Goal: Transaction & Acquisition: Purchase product/service

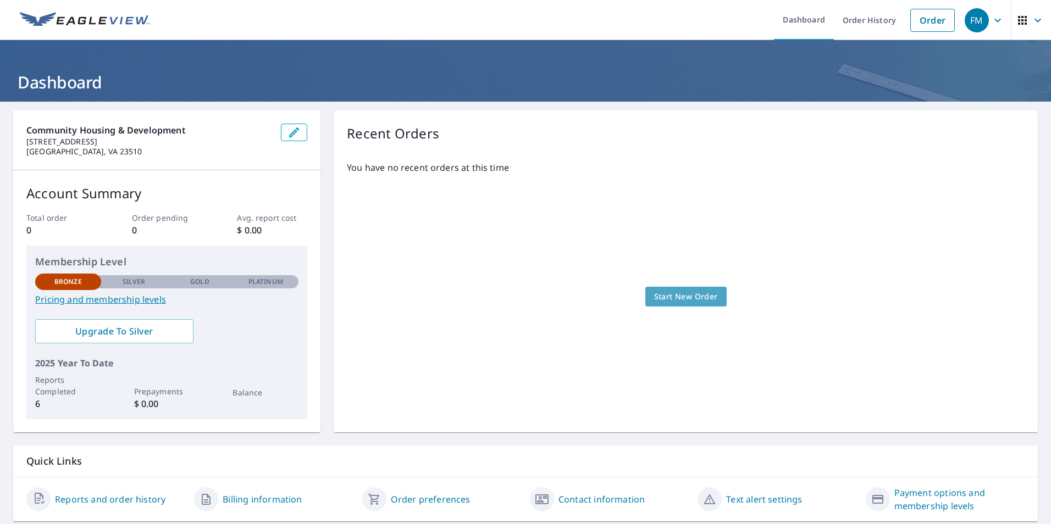
click at [664, 293] on span "Start New Order" at bounding box center [686, 297] width 64 height 14
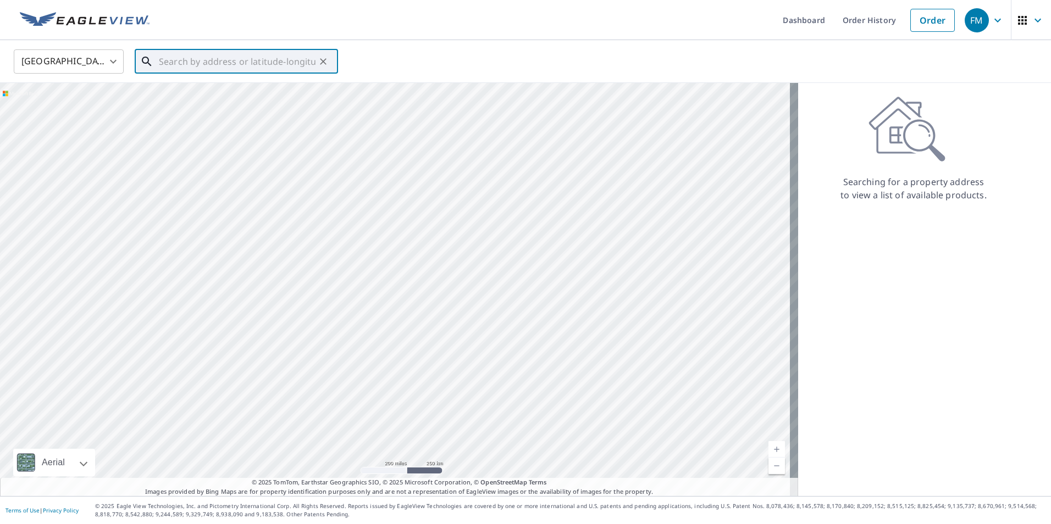
click at [248, 64] on input "text" at bounding box center [237, 61] width 157 height 31
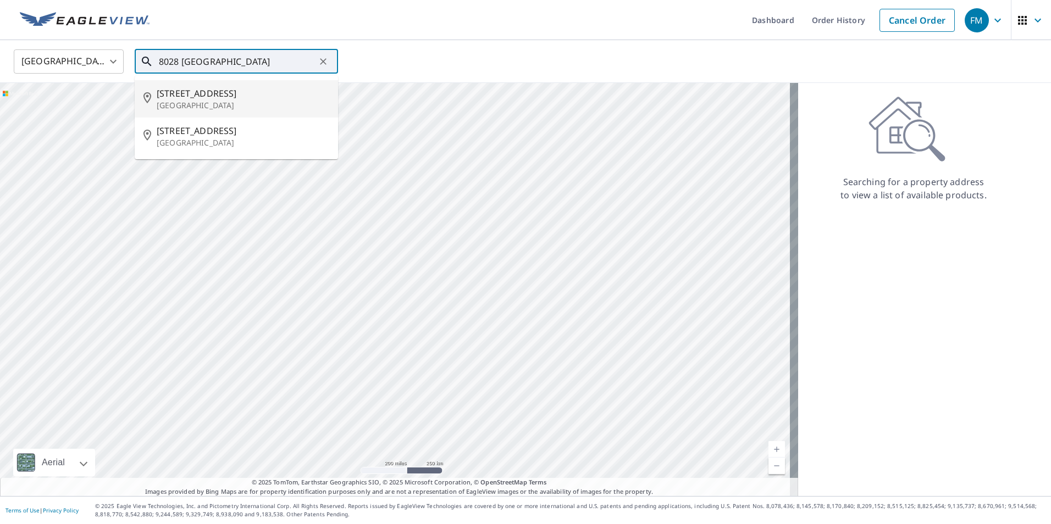
click at [293, 102] on p "[GEOGRAPHIC_DATA]" at bounding box center [243, 105] width 173 height 11
type input "[STREET_ADDRESS]"
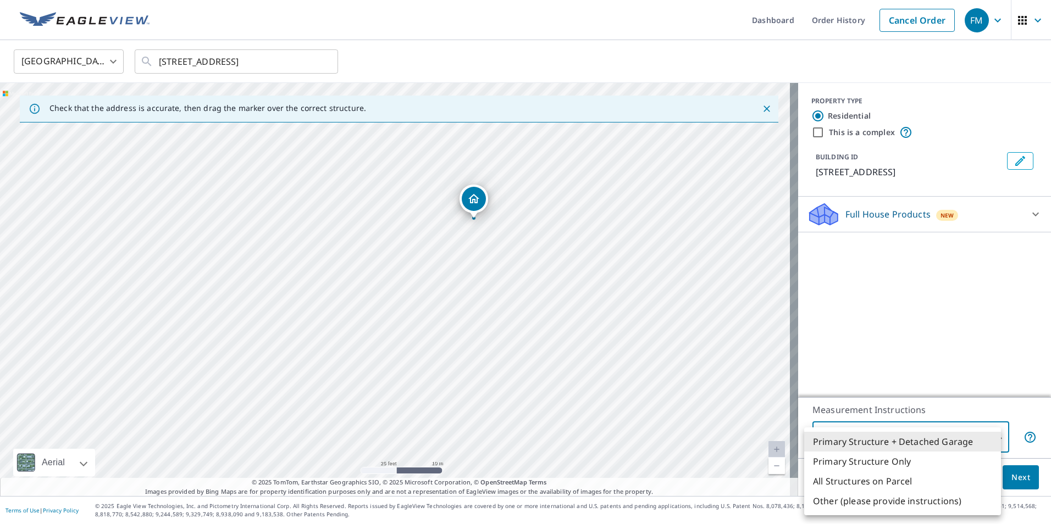
click at [989, 439] on body "FM FM Dashboard Order History Cancel Order FM [GEOGRAPHIC_DATA] [GEOGRAPHIC_DAT…" at bounding box center [525, 262] width 1051 height 524
click at [948, 464] on li "Primary Structure Only" at bounding box center [902, 462] width 197 height 20
type input "2"
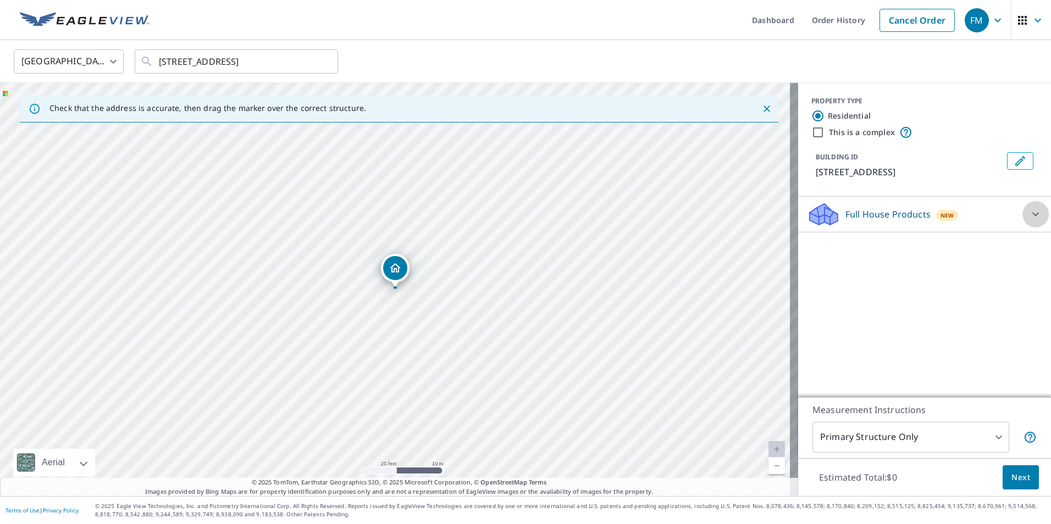
click at [1029, 211] on icon at bounding box center [1035, 214] width 13 height 13
click at [936, 215] on div "New" at bounding box center [947, 215] width 23 height 11
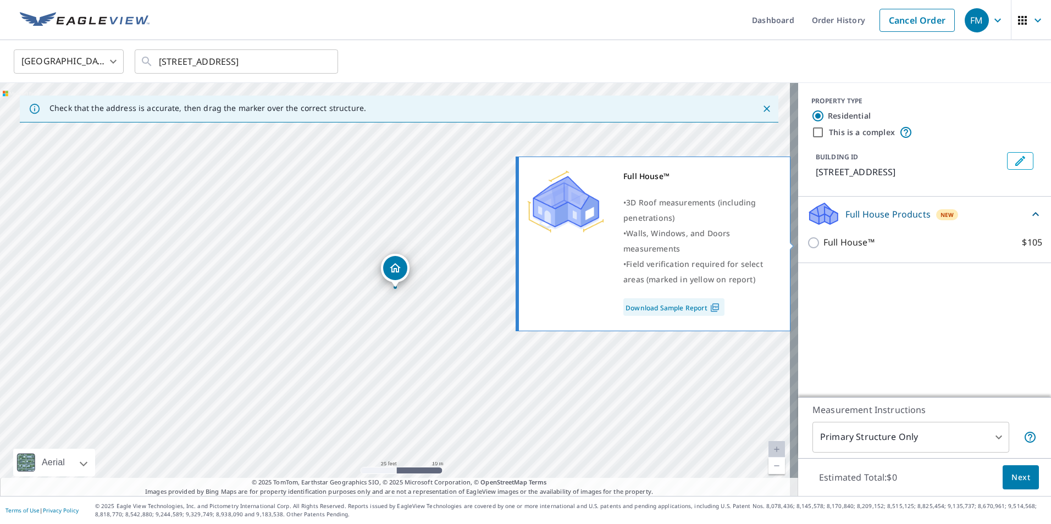
click at [807, 243] on input "Full House™ $105" at bounding box center [815, 242] width 16 height 13
checkbox input "true"
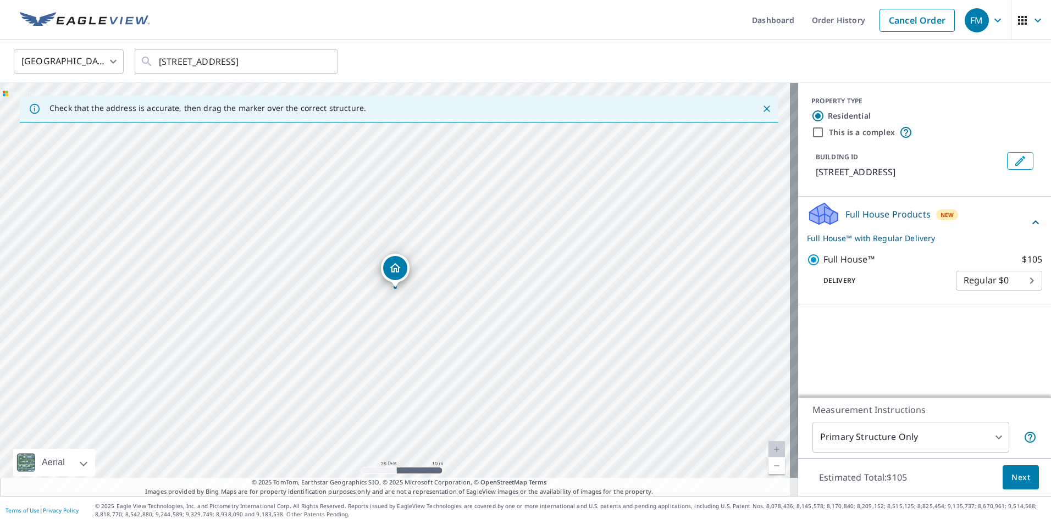
click at [1017, 478] on span "Next" at bounding box center [1020, 478] width 19 height 14
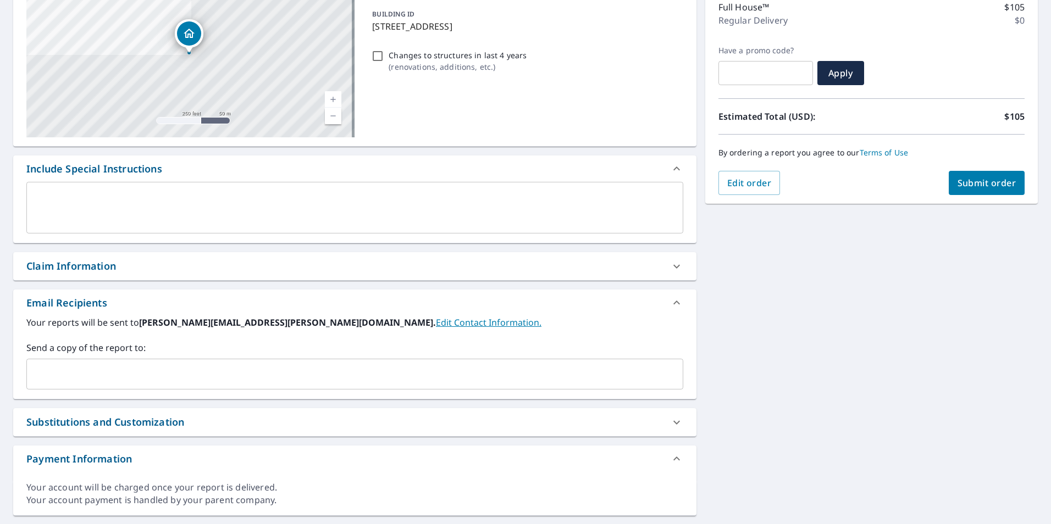
scroll to position [165, 0]
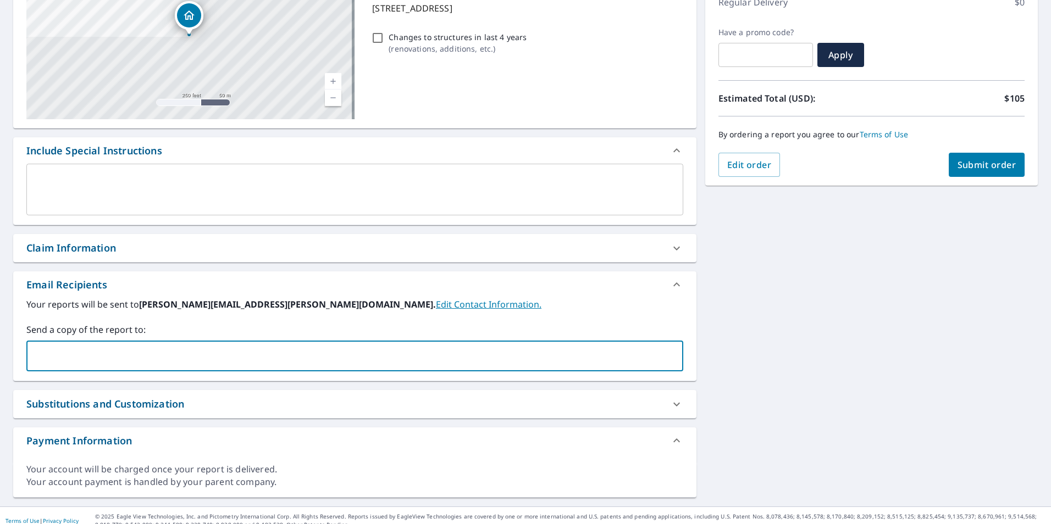
click at [191, 358] on input "text" at bounding box center [346, 356] width 630 height 21
type input "[PERSON_NAME]"
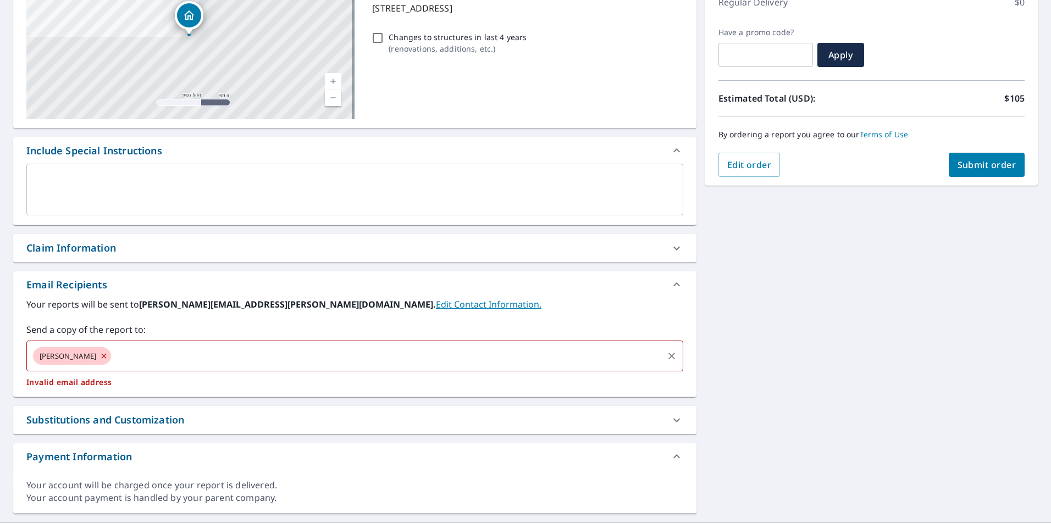
click at [113, 348] on input "text" at bounding box center [387, 356] width 549 height 21
click at [99, 356] on icon at bounding box center [103, 356] width 9 height 12
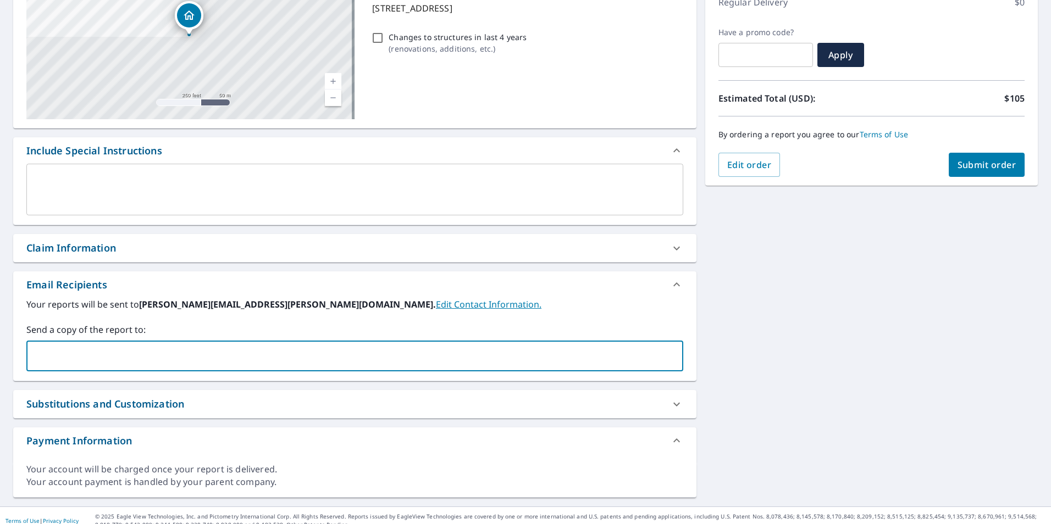
paste input "[PERSON_NAME][EMAIL_ADDRESS][PERSON_NAME][DOMAIN_NAME]"
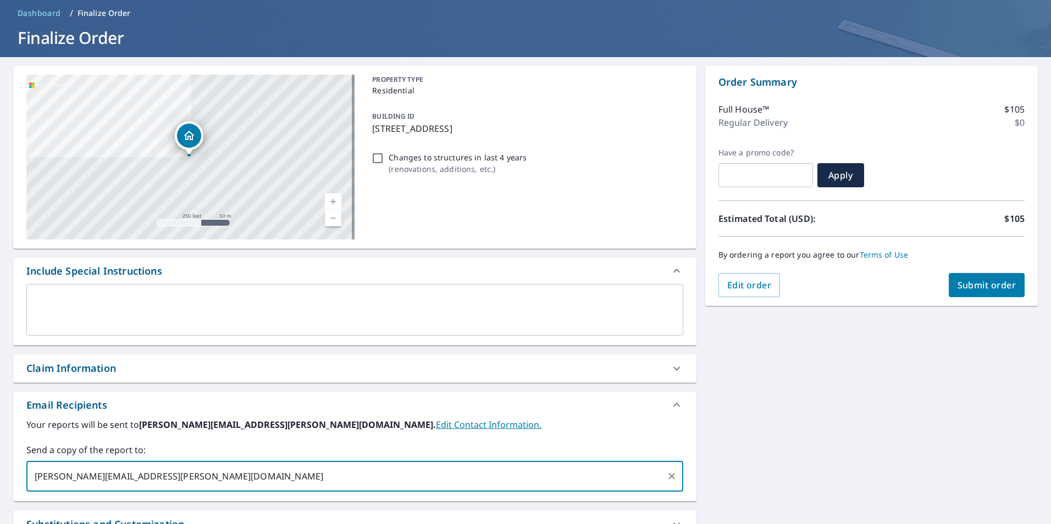
scroll to position [0, 0]
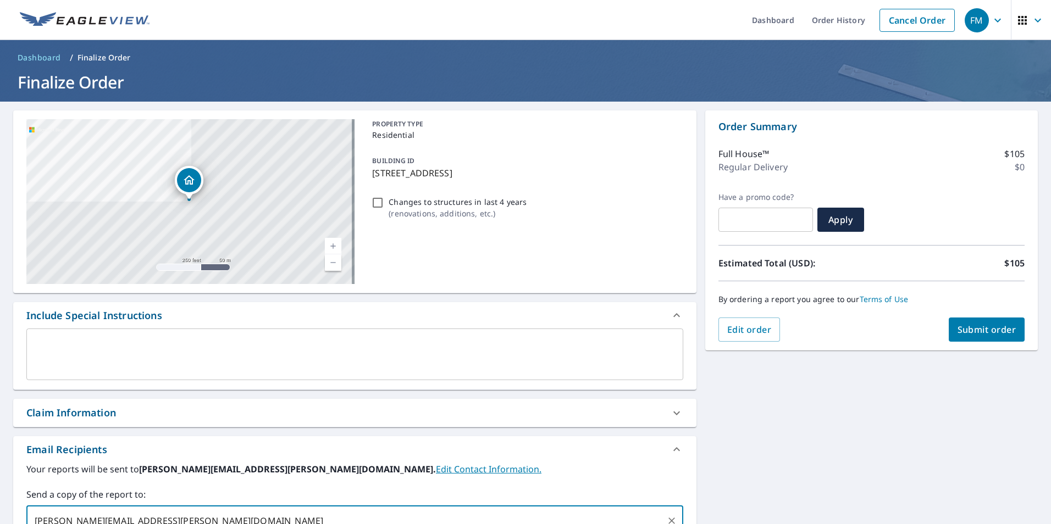
type input "[PERSON_NAME][EMAIL_ADDRESS][PERSON_NAME][DOMAIN_NAME]"
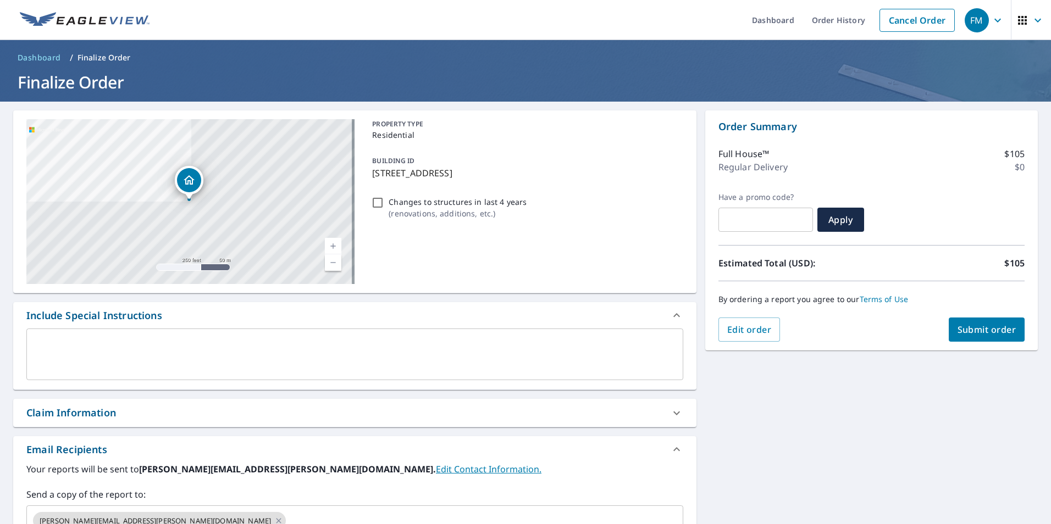
click at [376, 204] on input "Changes to structures in last 4 years ( renovations, additions, etc. )" at bounding box center [377, 202] width 13 height 13
checkbox input "true"
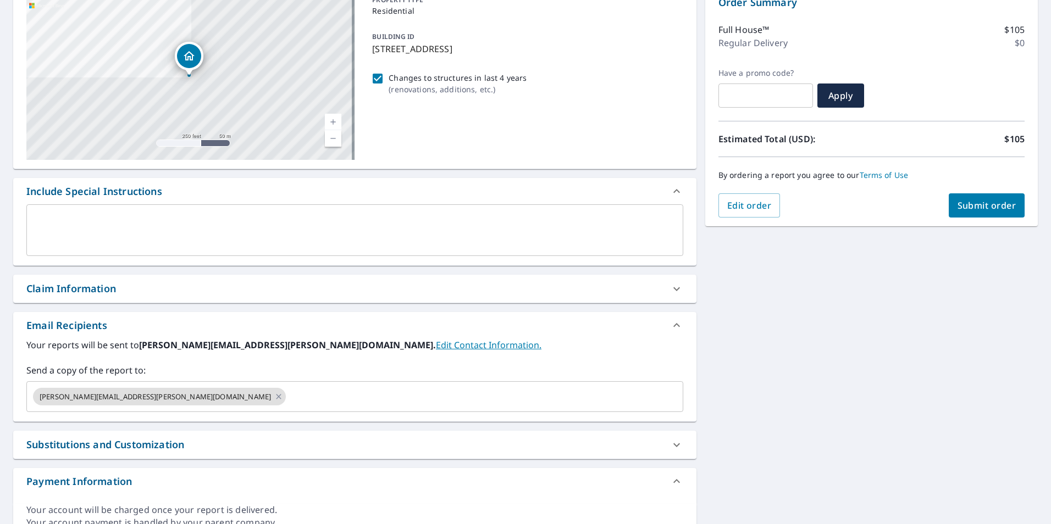
scroll to position [165, 0]
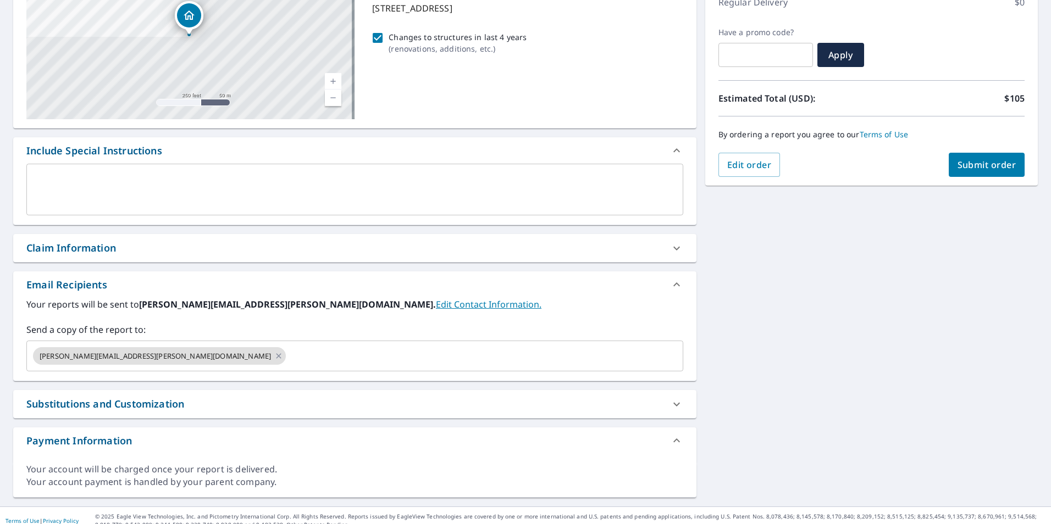
click at [818, 345] on div "[STREET_ADDRESS][GEOGRAPHIC_DATA] A standard road map Aerial A detailed look fr…" at bounding box center [525, 222] width 1051 height 570
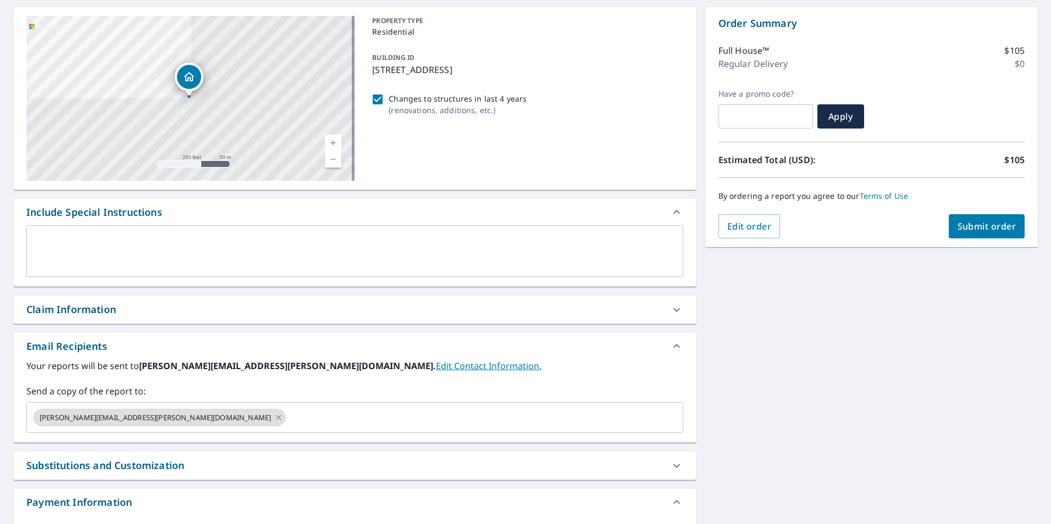
scroll to position [0, 0]
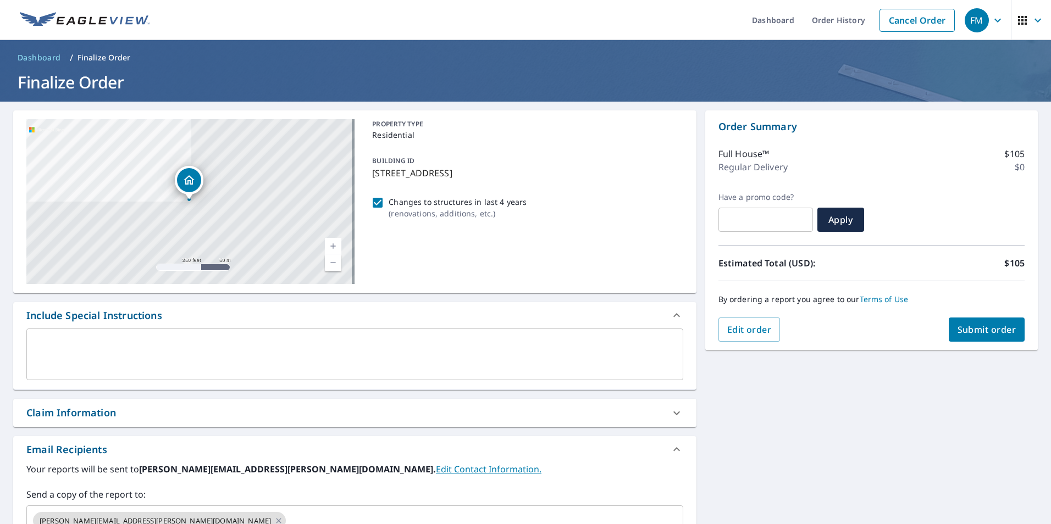
click at [960, 331] on span "Submit order" at bounding box center [986, 330] width 59 height 12
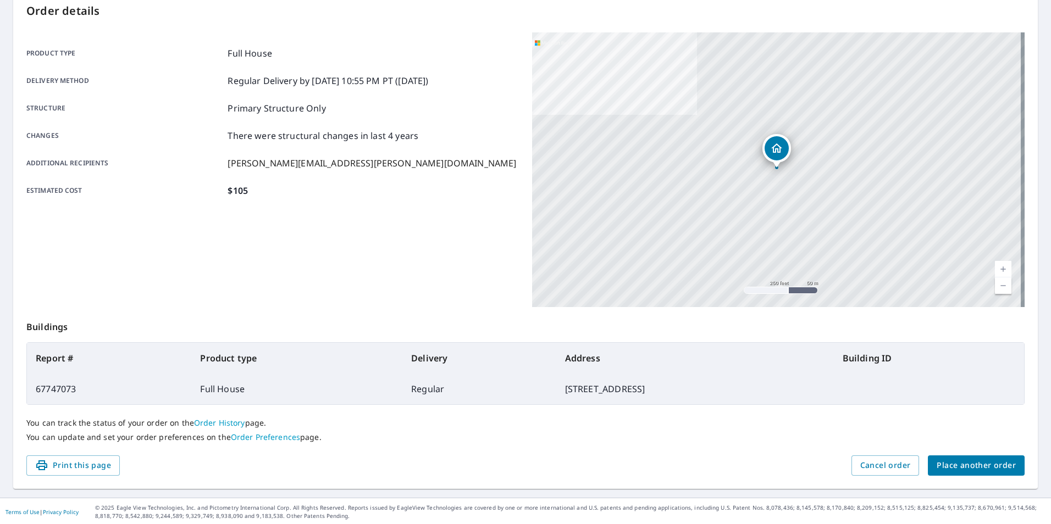
scroll to position [123, 0]
